Goal: Information Seeking & Learning: Learn about a topic

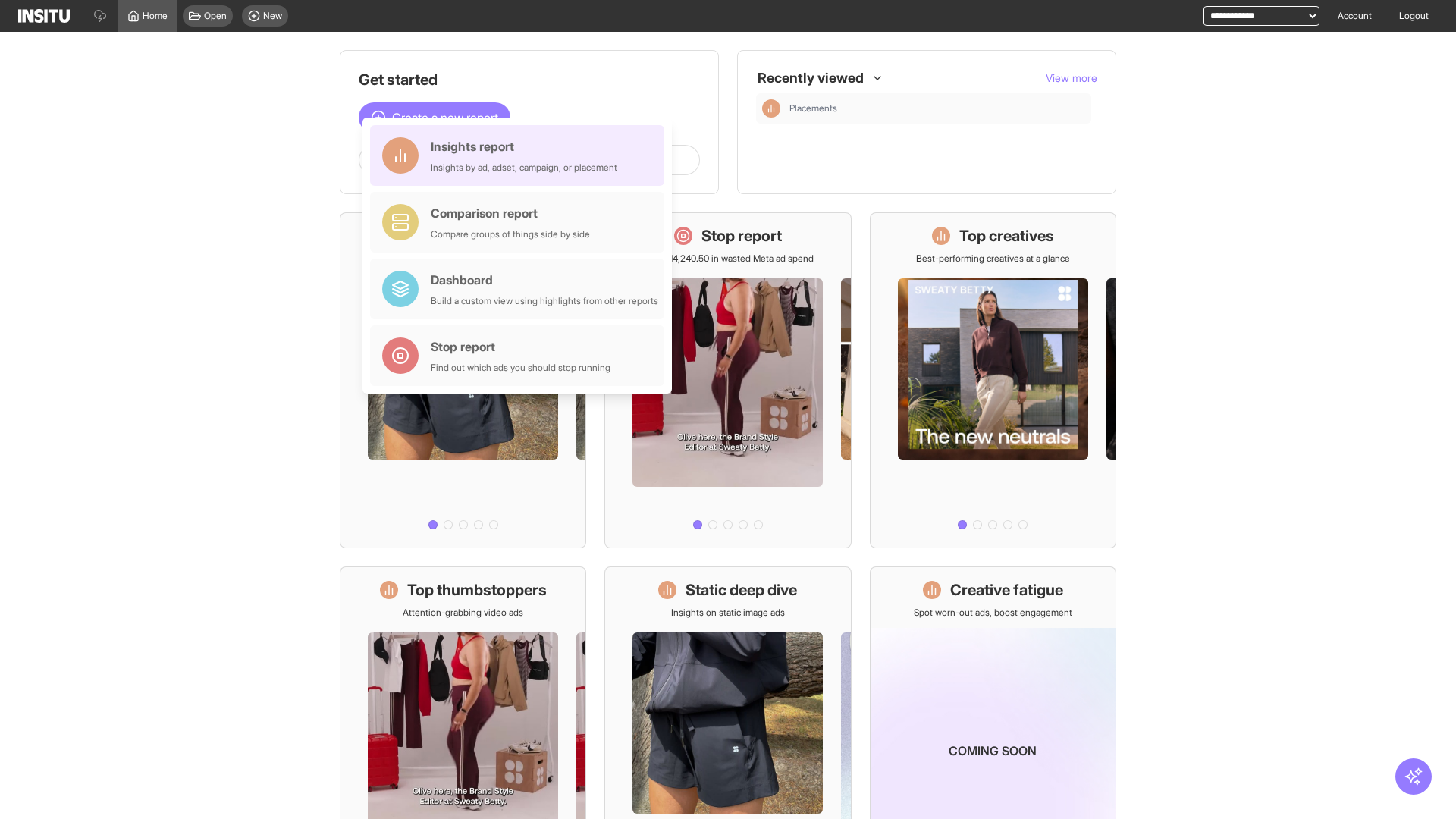
click at [521, 155] on div "Insights report Insights by ad, adset, campaign, or placement" at bounding box center [524, 155] width 187 height 36
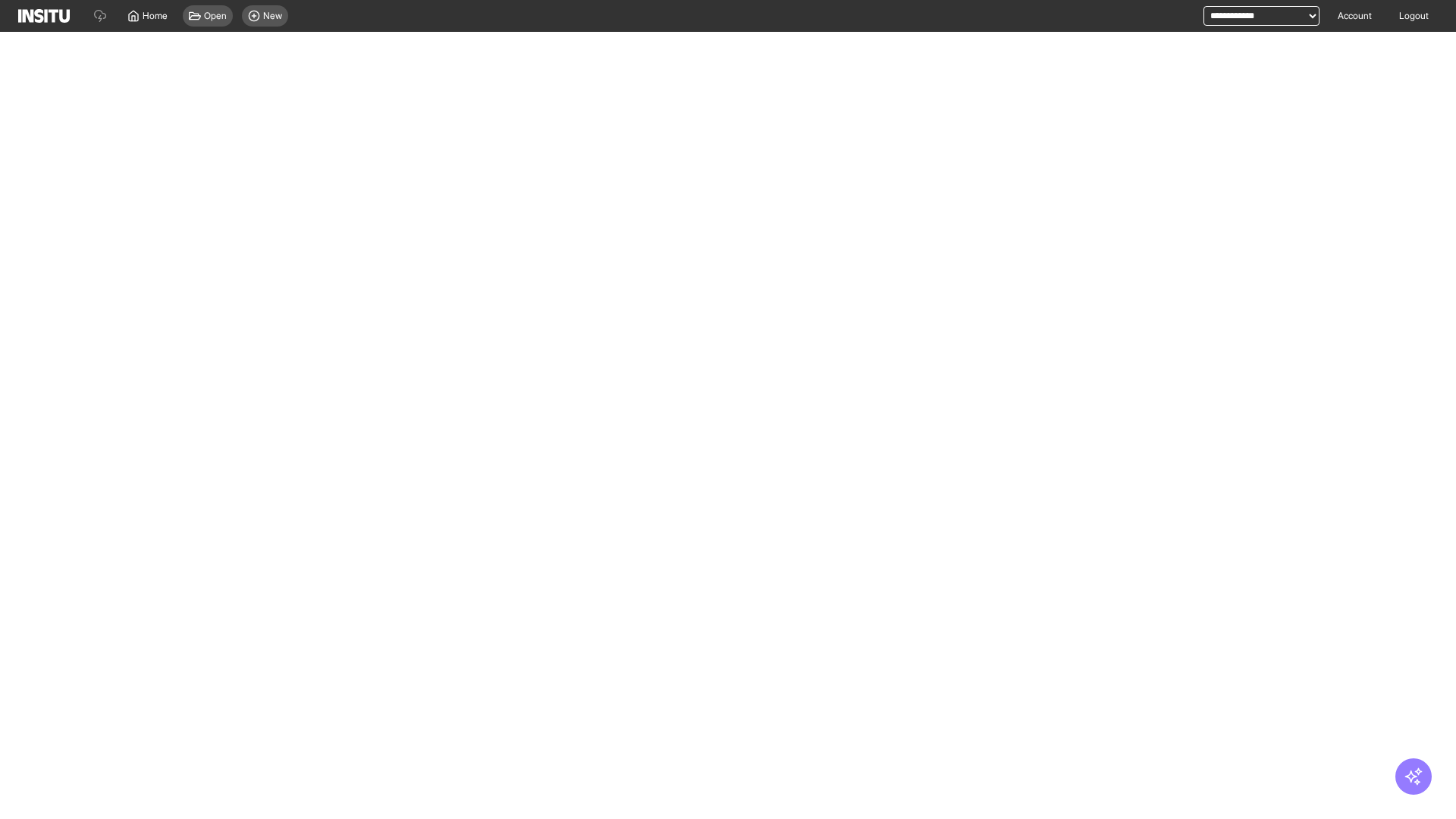
select select "**"
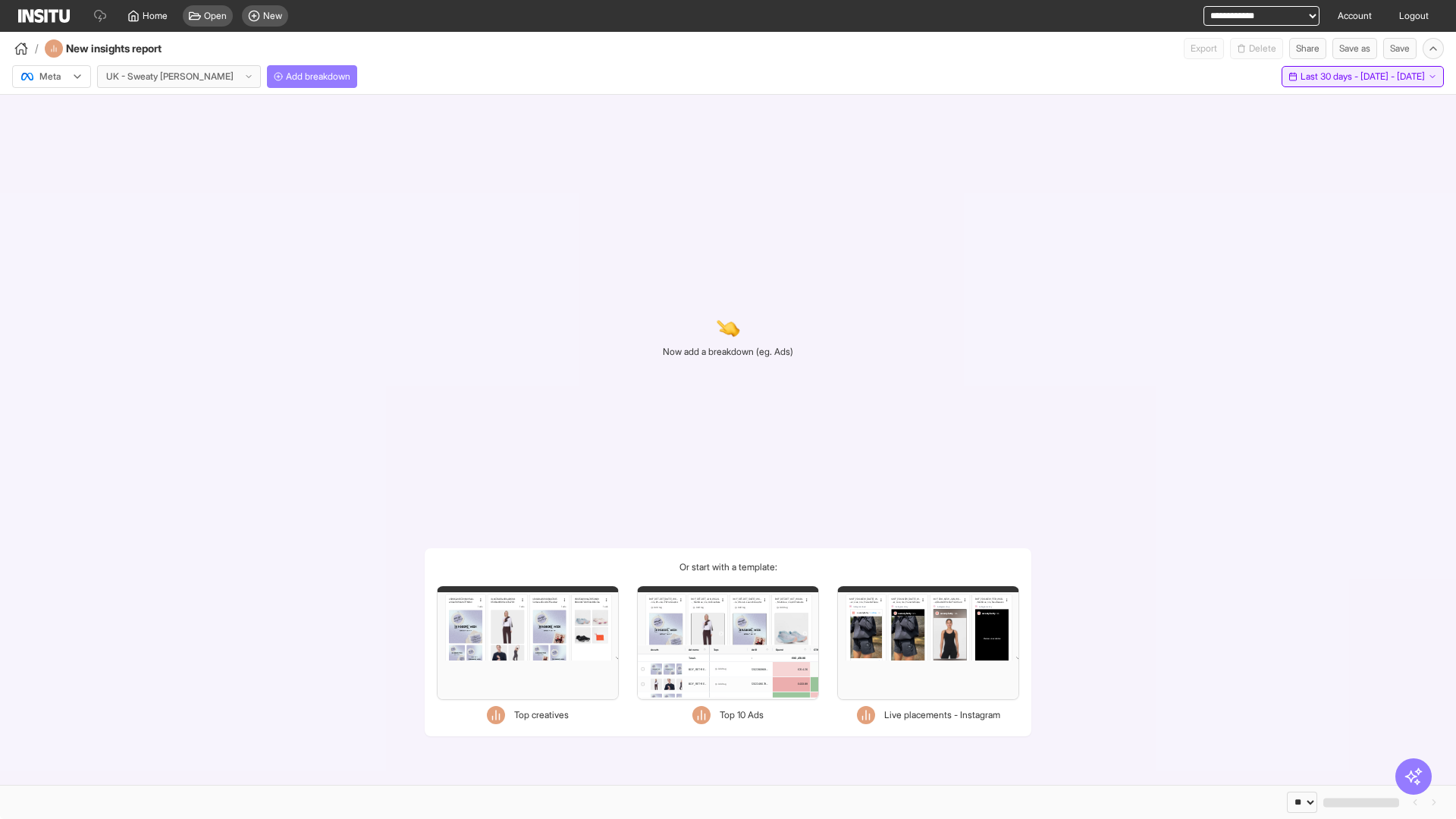
click at [1329, 76] on span "Last 30 days - [DATE] - [DATE]" at bounding box center [1362, 76] width 124 height 12
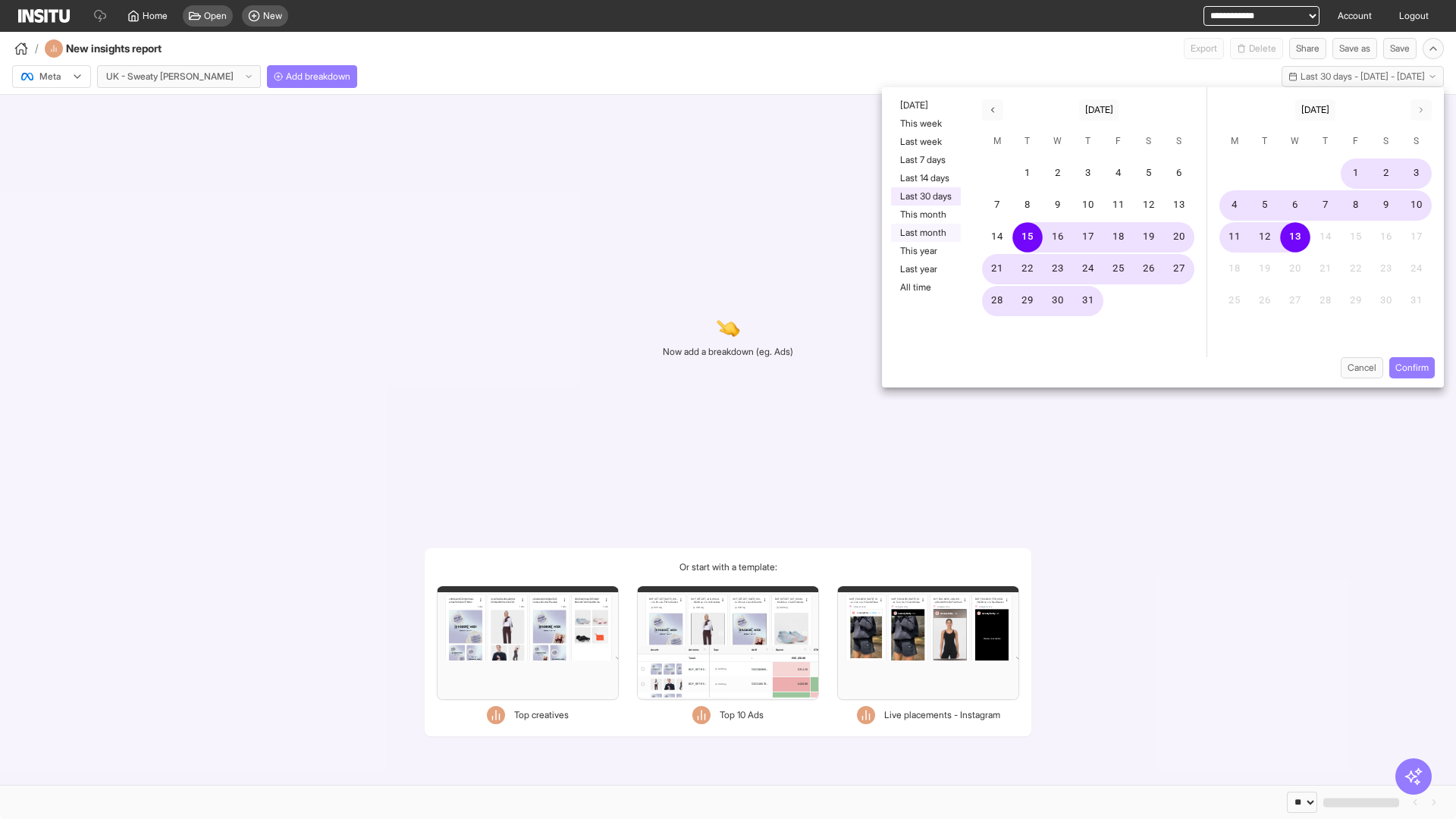
click at [925, 233] on button "Last month" at bounding box center [926, 233] width 70 height 18
